Goal: Transaction & Acquisition: Purchase product/service

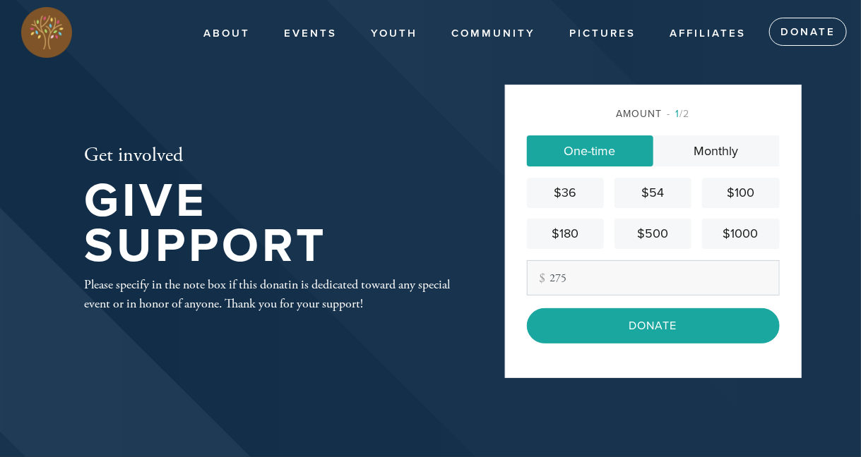
type input "275"
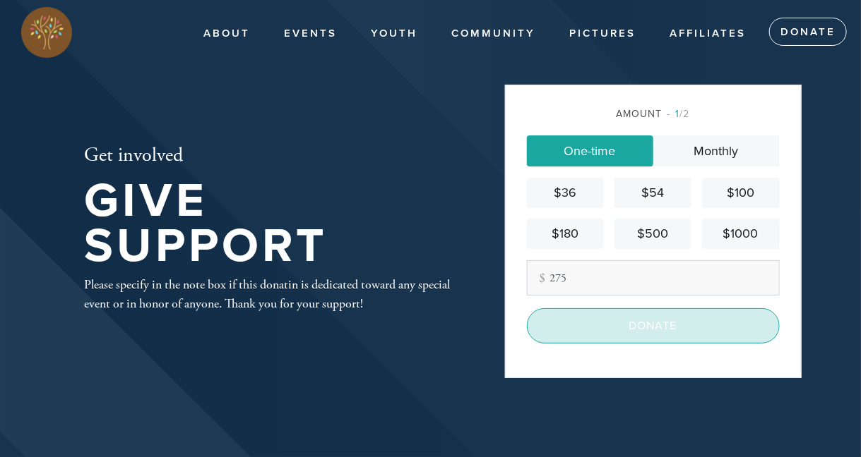
click at [638, 332] on input "Donate" at bounding box center [653, 326] width 253 height 35
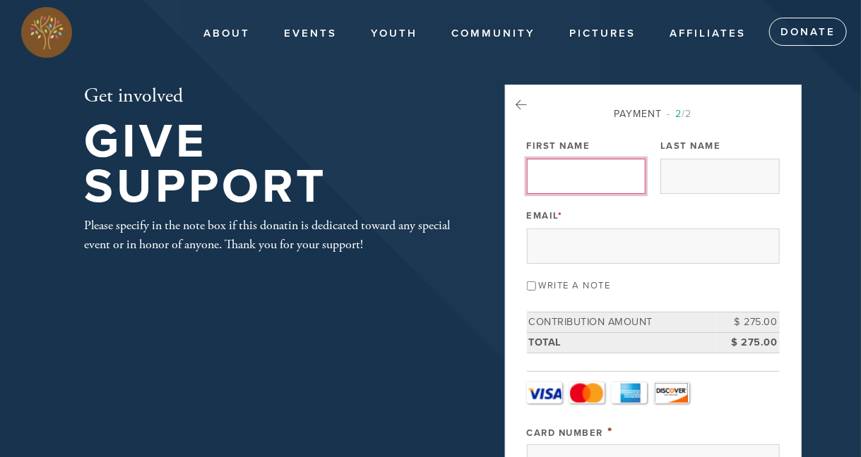
click at [563, 166] on input "First Name" at bounding box center [586, 176] width 119 height 35
type input "[PERSON_NAME]"
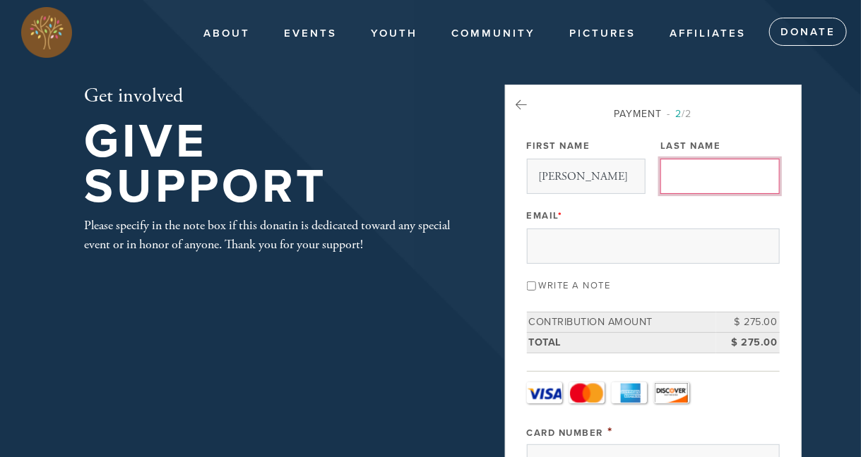
click at [700, 164] on input "Last Name" at bounding box center [719, 176] width 119 height 35
type input "[PERSON_NAME]"
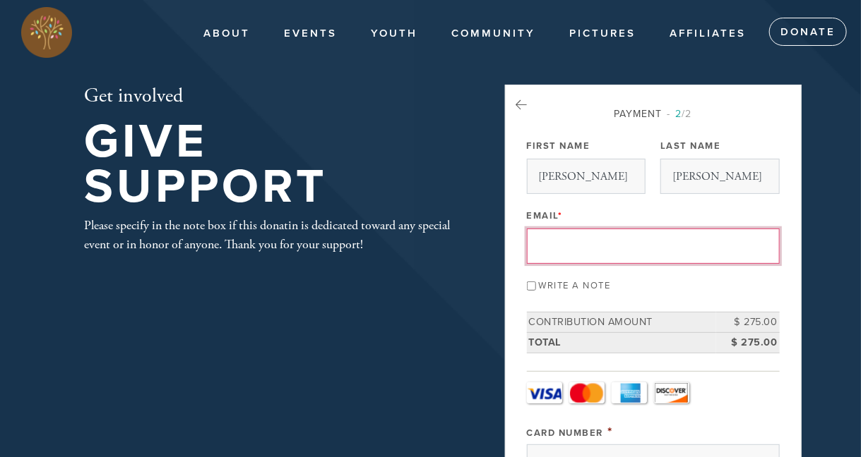
click at [575, 247] on input "Email *" at bounding box center [653, 246] width 253 height 35
type input "[EMAIL_ADDRESS][DOMAIN_NAME]"
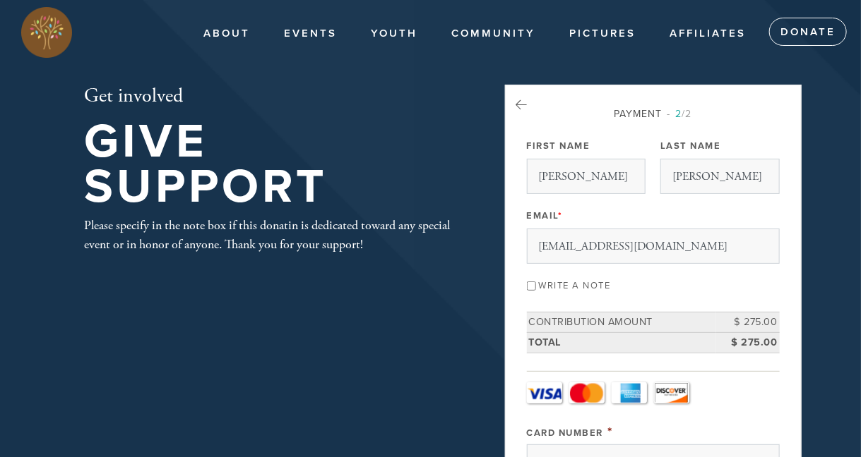
click at [530, 286] on input "Write a note" at bounding box center [531, 286] width 9 height 9
checkbox input "true"
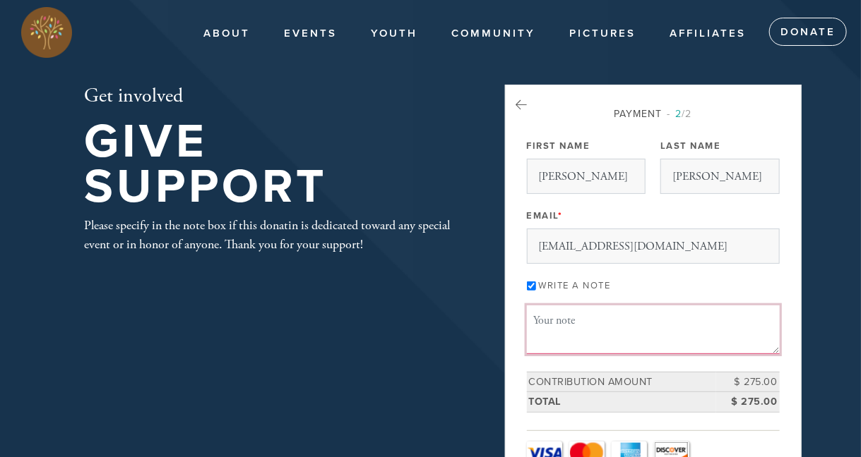
click at [632, 318] on textarea "Message or dedication" at bounding box center [653, 330] width 253 height 48
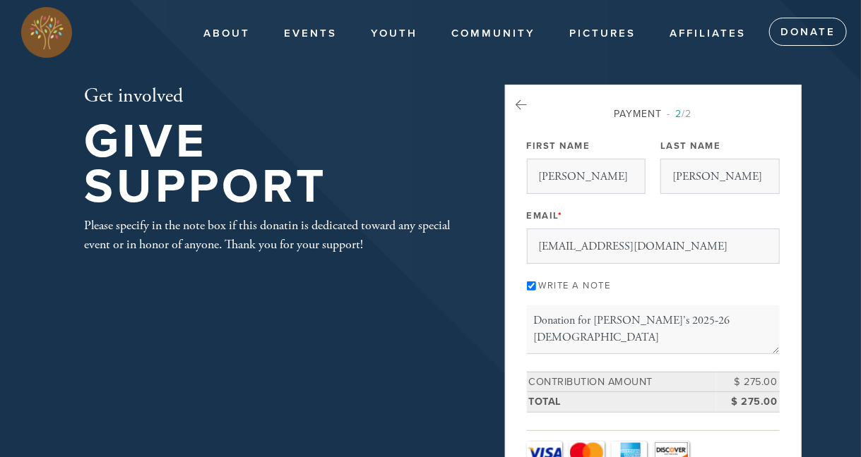
click at [709, 404] on td "Total" at bounding box center [621, 403] width 189 height 20
click at [718, 322] on textarea "Donation for [PERSON_NAME]'s 2025-26 [DEMOGRAPHIC_DATA]" at bounding box center [653, 330] width 253 height 48
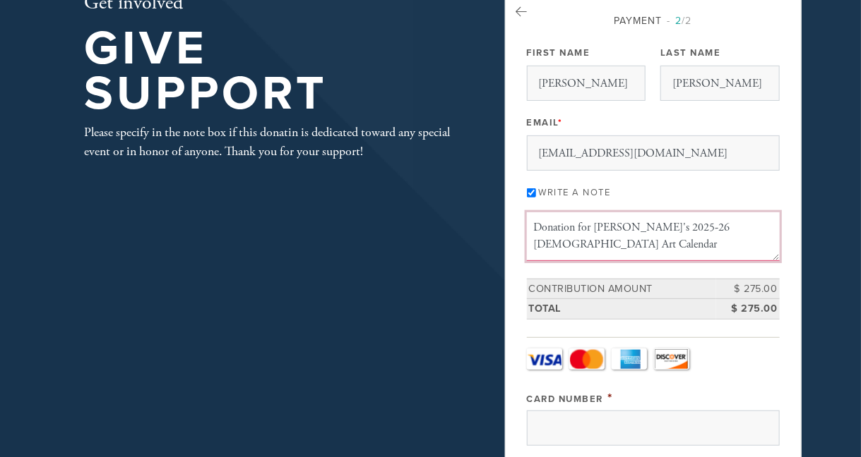
scroll to position [282, 0]
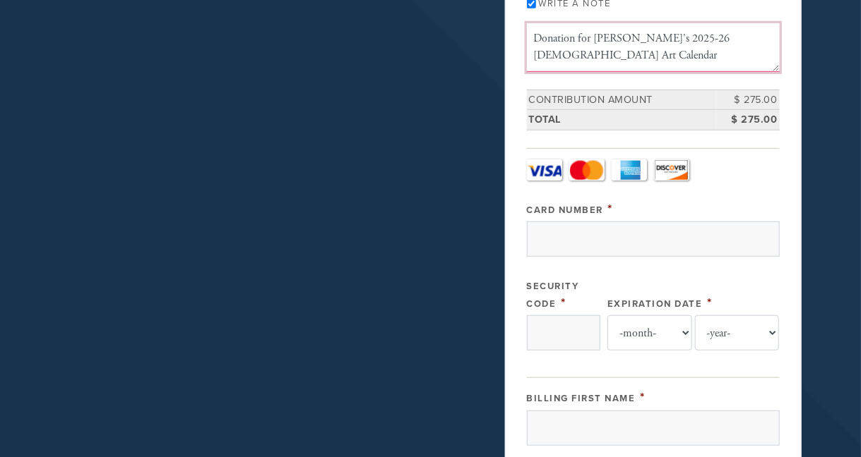
type textarea "Donation for [PERSON_NAME]'s 2025-26 [DEMOGRAPHIC_DATA] Art Calendar"
click at [757, 81] on div "Payment 2 /2 Payment Processor Pay Later Credit Card - Camp Credit Card - Chaba…" at bounding box center [653, 363] width 253 height 1079
click at [745, 95] on td "$ 275.00" at bounding box center [748, 100] width 64 height 20
click at [749, 110] on td "$ 275.00" at bounding box center [748, 120] width 64 height 20
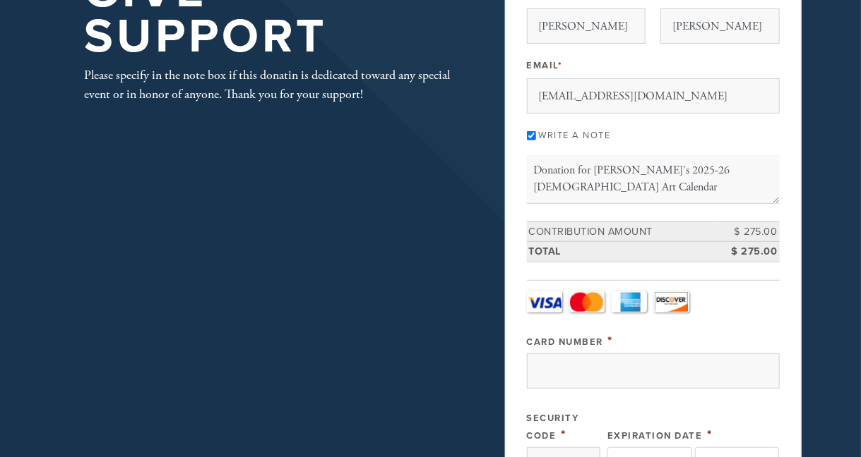
scroll to position [212, 0]
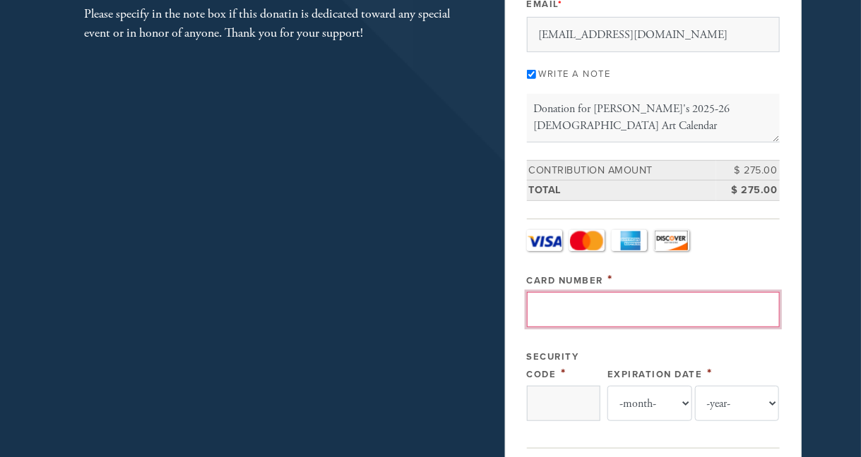
click at [582, 307] on input "Card Number" at bounding box center [653, 309] width 253 height 35
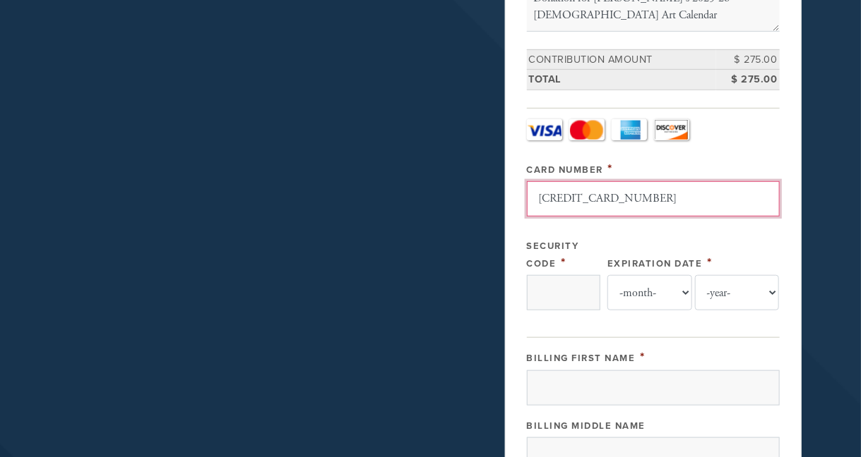
scroll to position [353, 0]
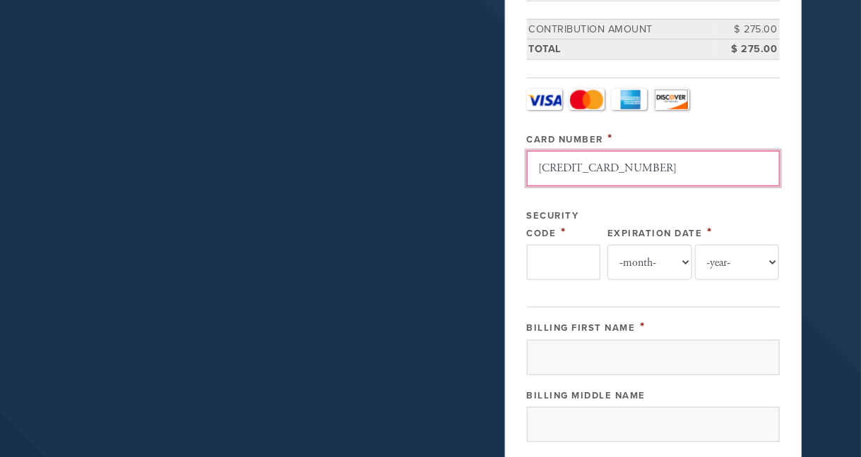
type input "[CREDIT_CARD_NUMBER]"
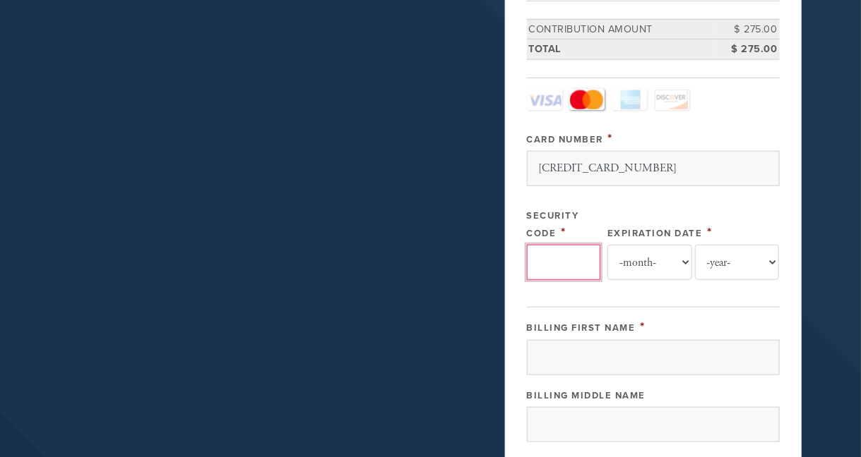
click at [564, 260] on input "Security Code" at bounding box center [563, 262] width 73 height 35
type input "909"
click at [677, 257] on select "-month- Jan Feb Mar Apr May Jun [DATE] Aug Sep Oct Nov Dec" at bounding box center [649, 262] width 85 height 35
select select "1"
click at [607, 245] on select "-month- Jan Feb Mar Apr May Jun [DATE] Aug Sep Oct Nov Dec" at bounding box center [649, 262] width 85 height 35
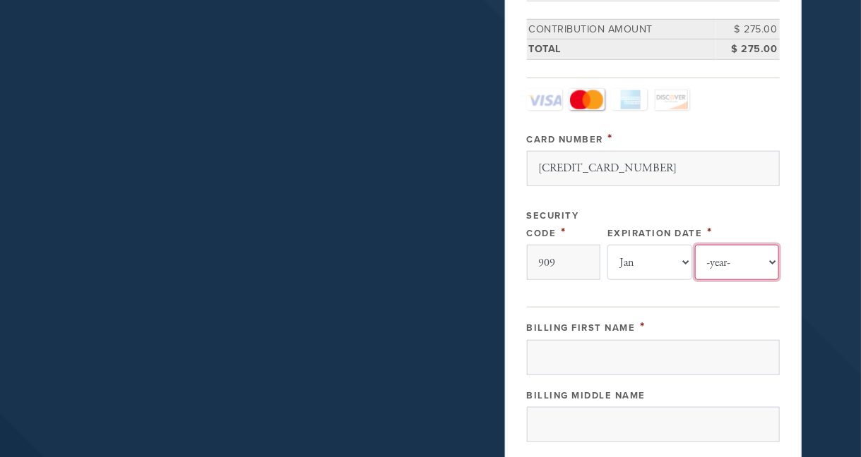
click at [765, 253] on select "-year- 2025 2026 2027 2028 2029 2030 2031 2032 2033 2034 2035" at bounding box center [737, 262] width 85 height 35
select select "2029"
click at [695, 245] on select "-year- 2025 2026 2027 2028 2029 2030 2031 2032 2033 2034 2035" at bounding box center [737, 262] width 85 height 35
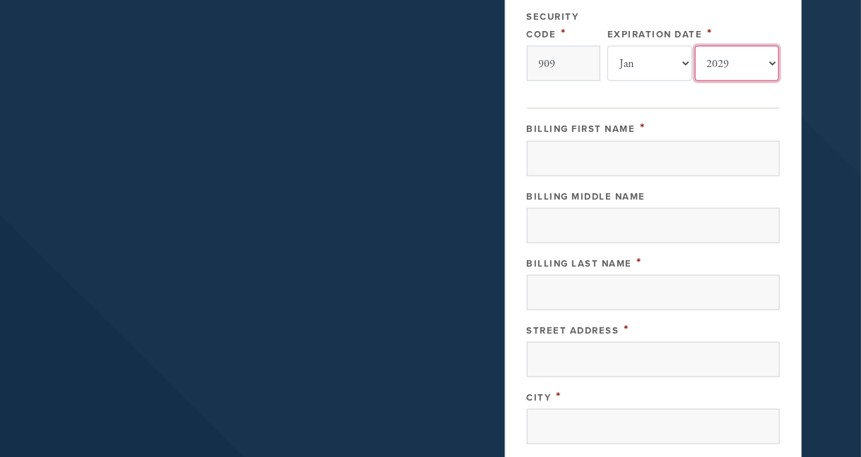
scroll to position [565, 0]
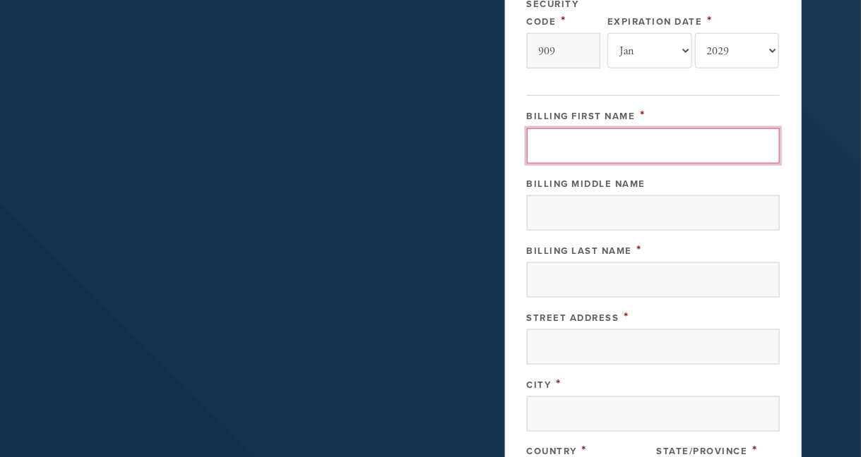
click at [592, 155] on input "Billing First Name" at bounding box center [653, 145] width 253 height 35
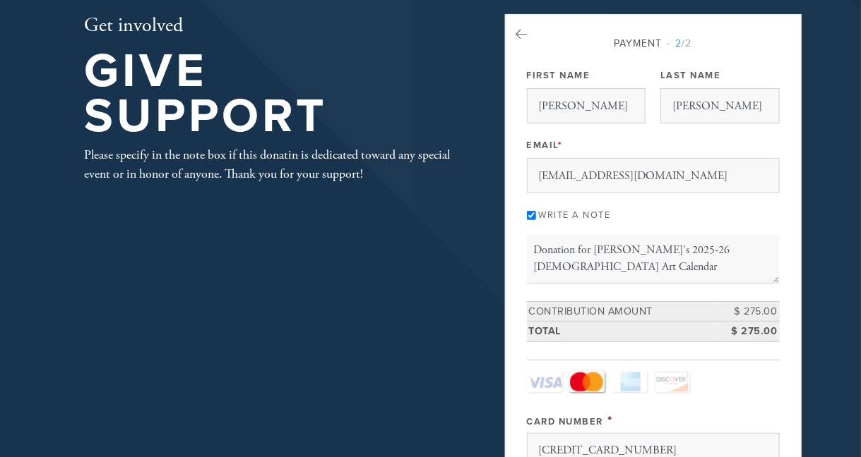
scroll to position [0, 0]
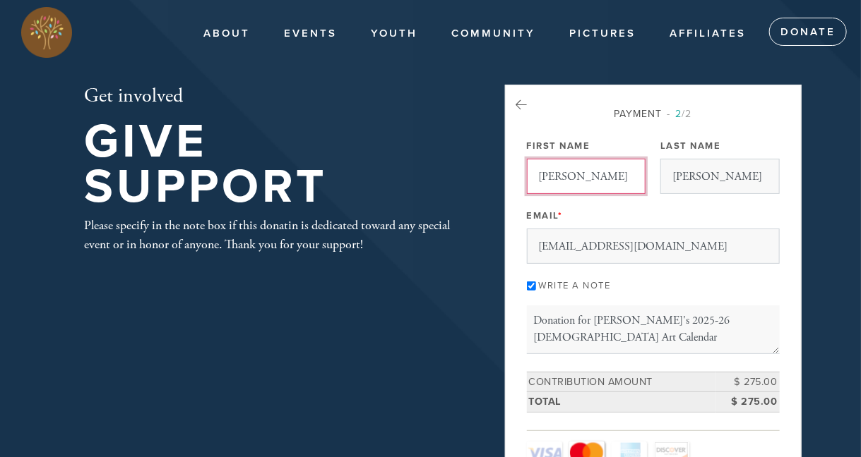
click at [583, 173] on input "[PERSON_NAME]" at bounding box center [586, 176] width 119 height 35
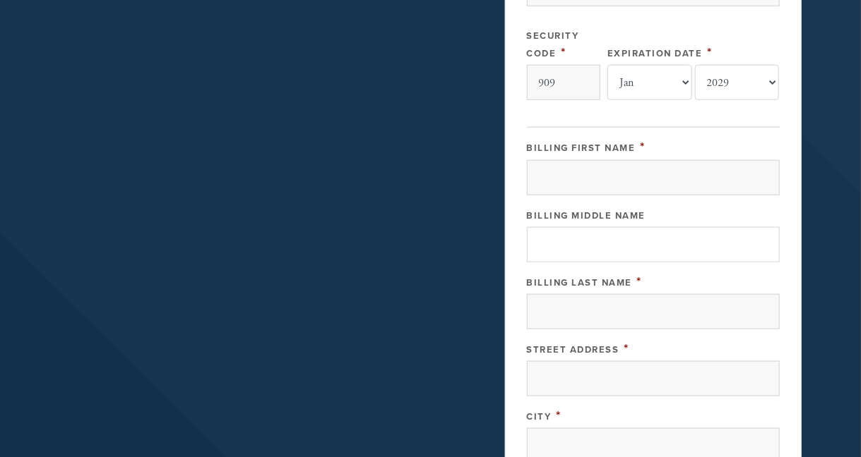
scroll to position [565, 0]
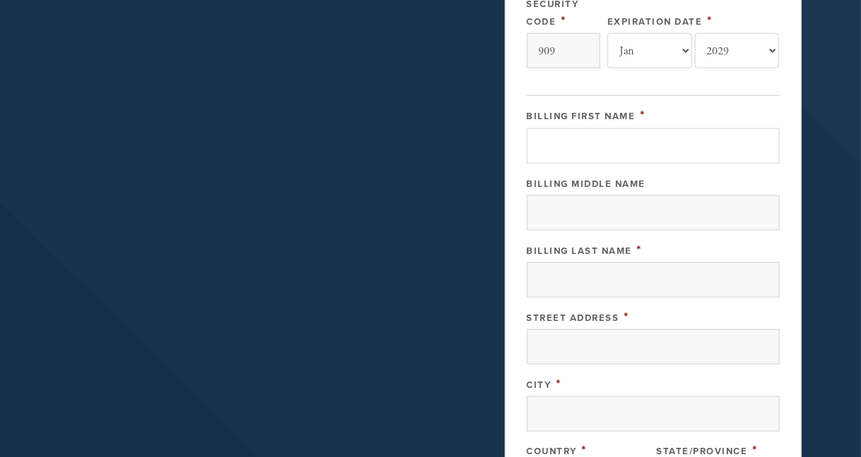
type input "[PERSON_NAME] & [PERSON_NAME]"
click at [590, 133] on input "Billing First Name" at bounding box center [653, 145] width 253 height 35
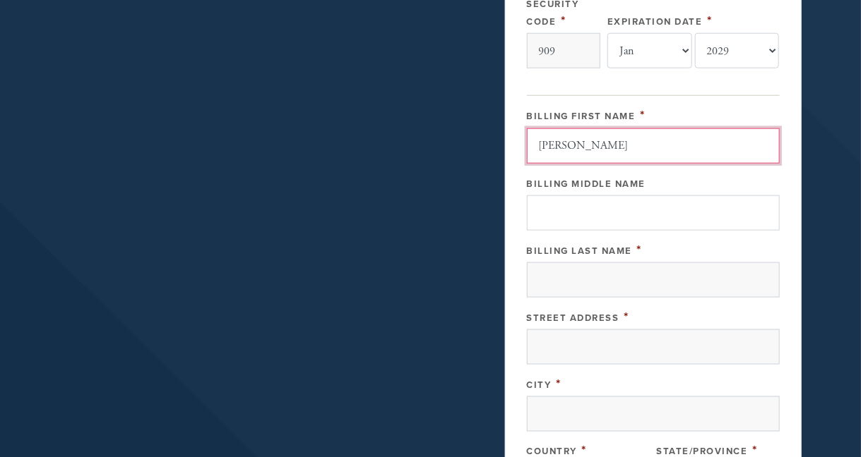
type input "[PERSON_NAME]"
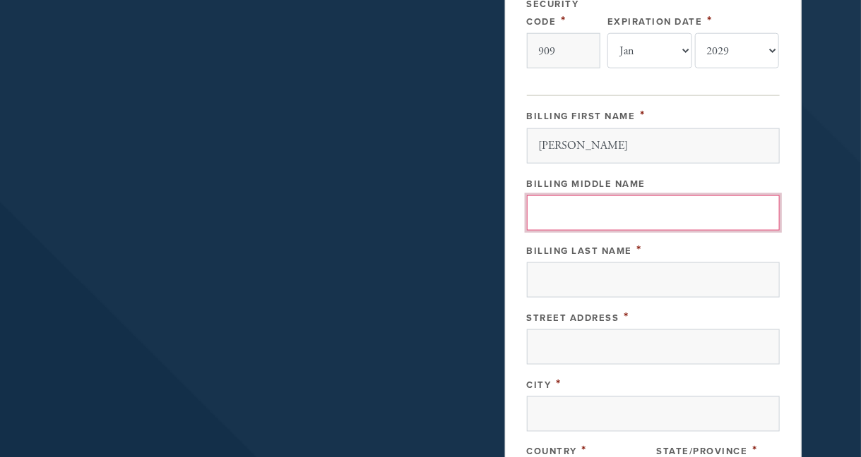
click at [637, 206] on input "Billing Middle Name" at bounding box center [653, 213] width 253 height 35
type input "W"
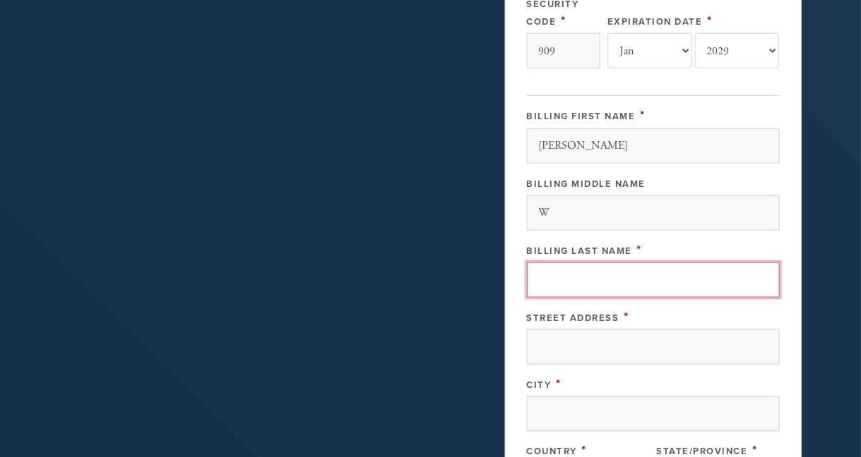
click at [611, 275] on input "Billing Last Name" at bounding box center [653, 280] width 253 height 35
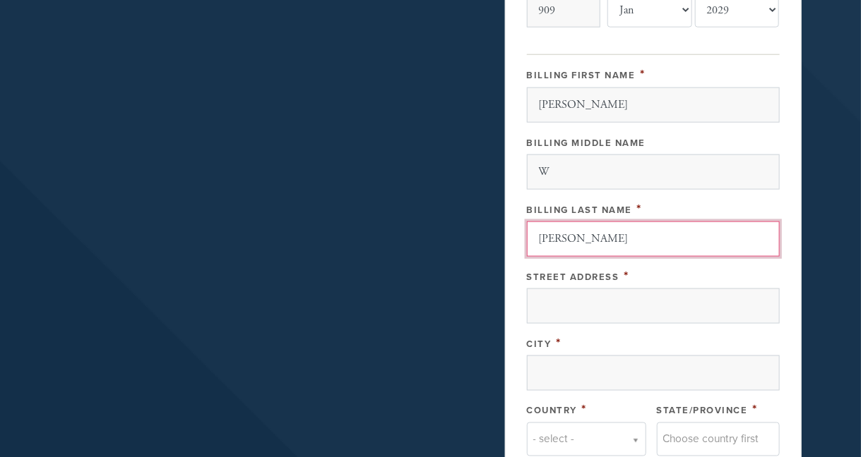
scroll to position [635, 0]
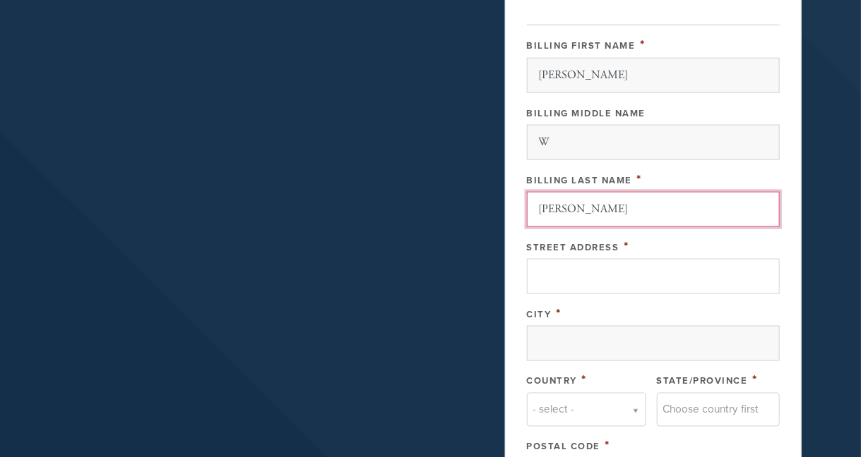
type input "[PERSON_NAME]"
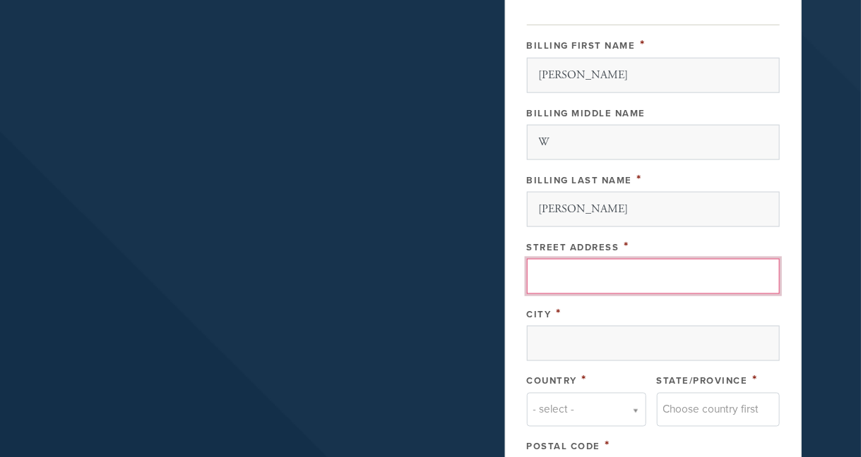
click at [542, 278] on input "Street Address" at bounding box center [653, 276] width 253 height 35
type input "[STREET_ADDRESS]"
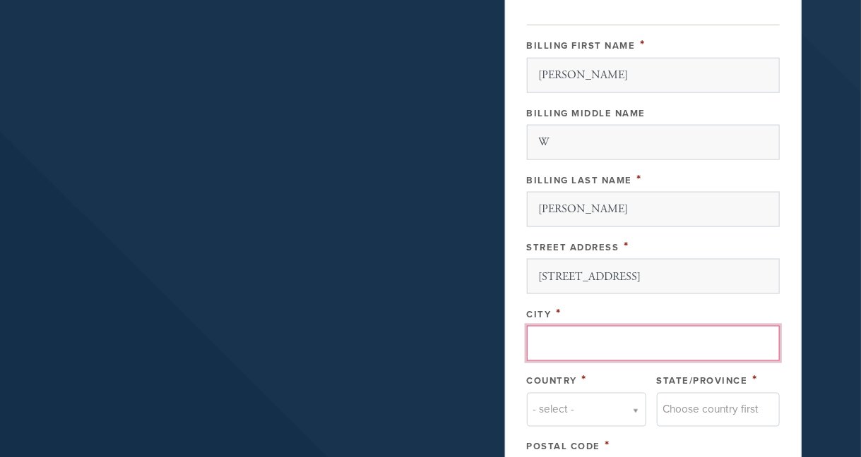
click at [583, 327] on input "City" at bounding box center [653, 343] width 253 height 35
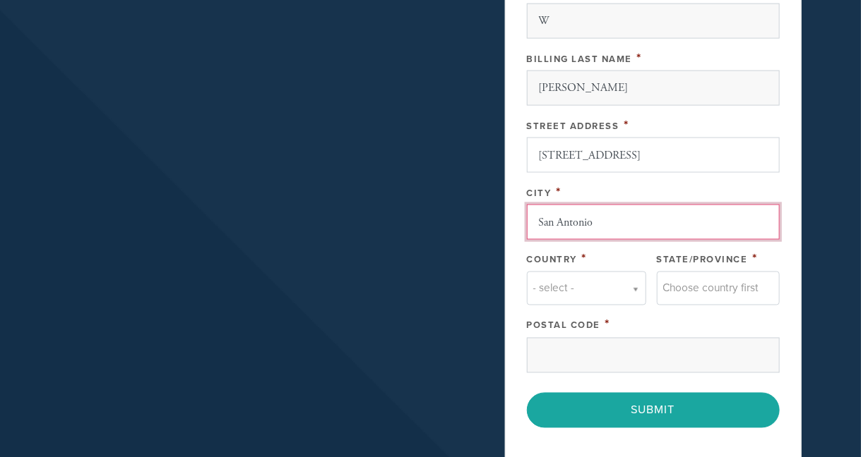
scroll to position [777, 0]
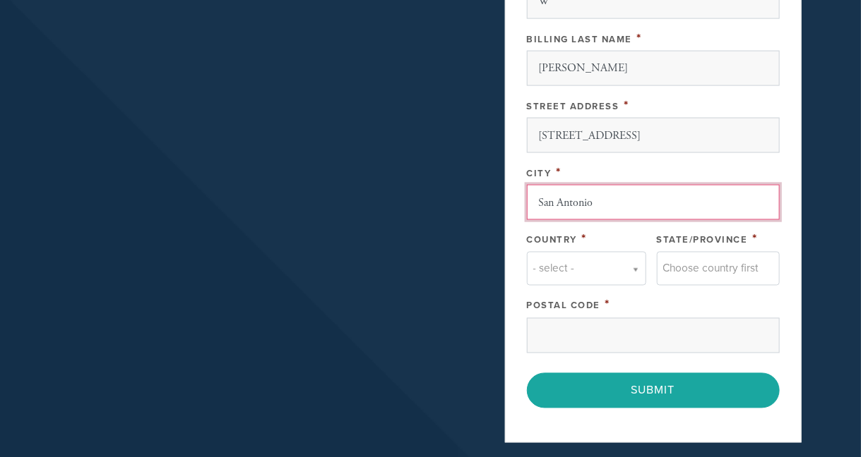
type input "San Antonio"
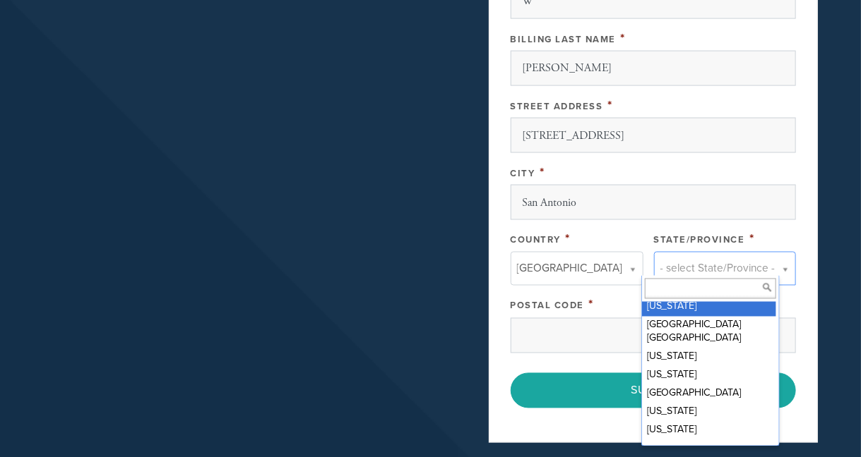
scroll to position [914, 0]
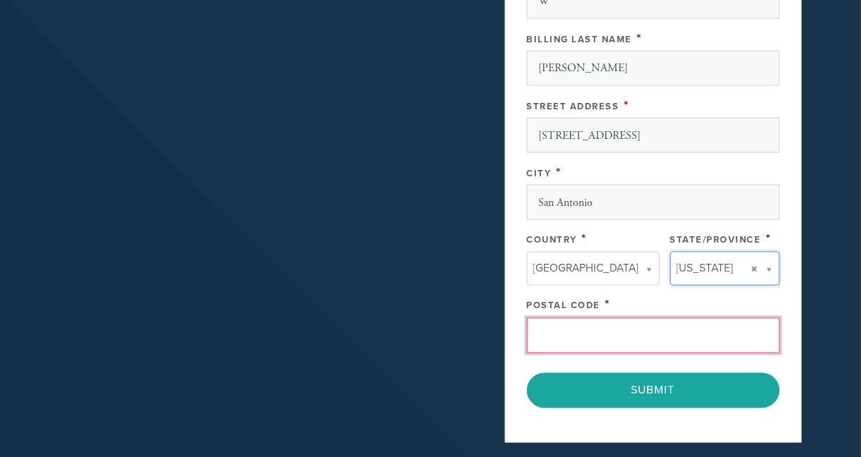
click at [636, 326] on input "Postal Code" at bounding box center [653, 335] width 253 height 35
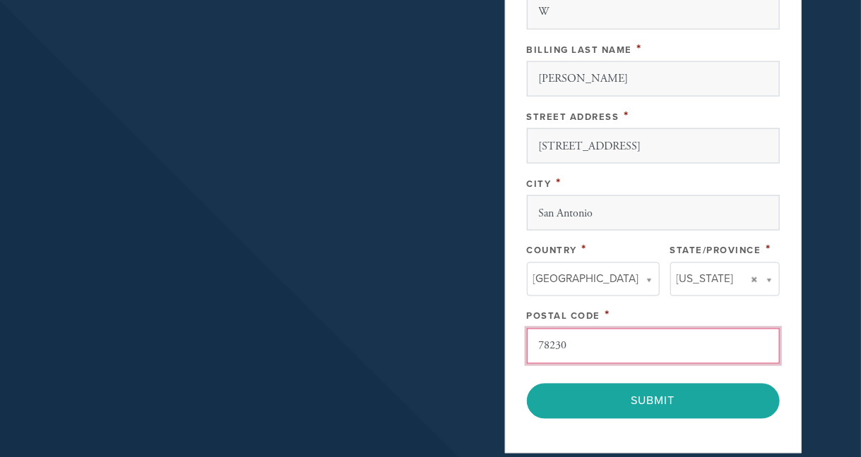
scroll to position [777, 0]
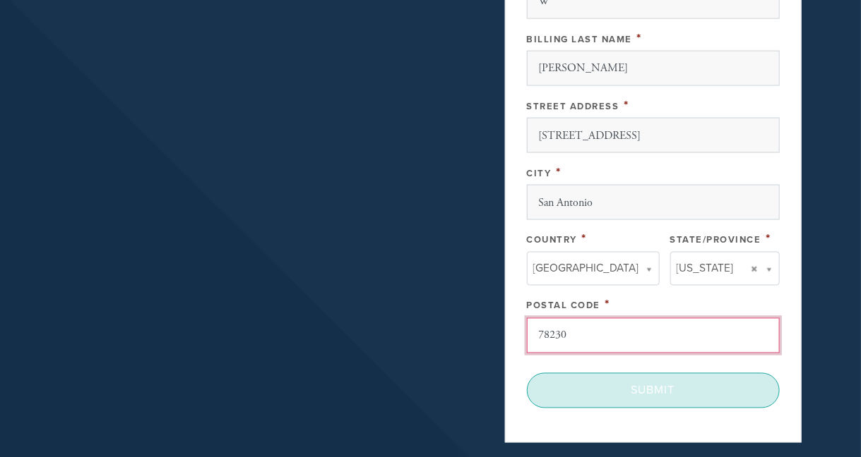
type input "78230"
click at [686, 381] on input "Submit" at bounding box center [653, 390] width 253 height 35
